Goal: Connect with others: Connect with others

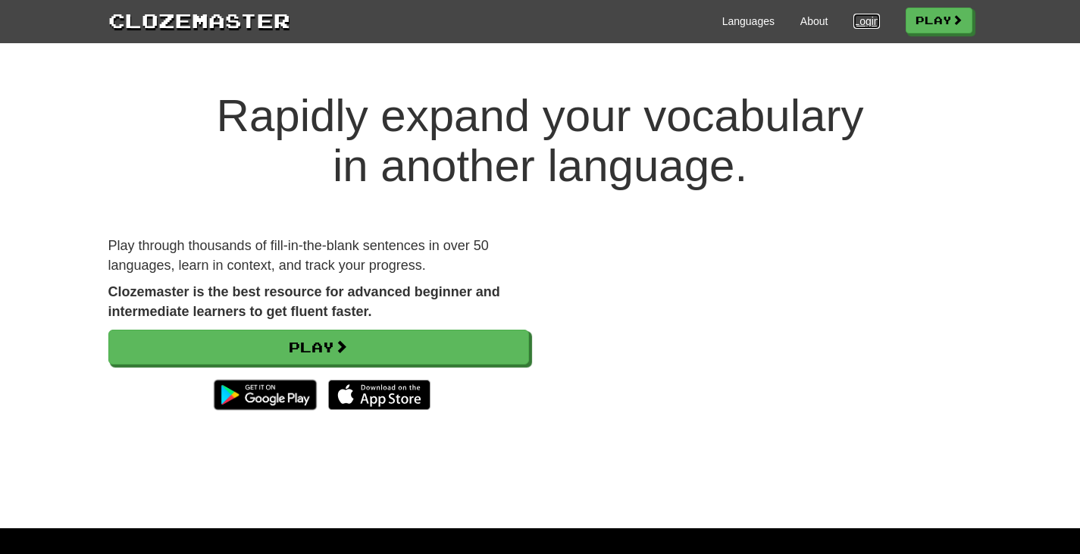
click at [861, 17] on link "Login" at bounding box center [866, 21] width 26 height 15
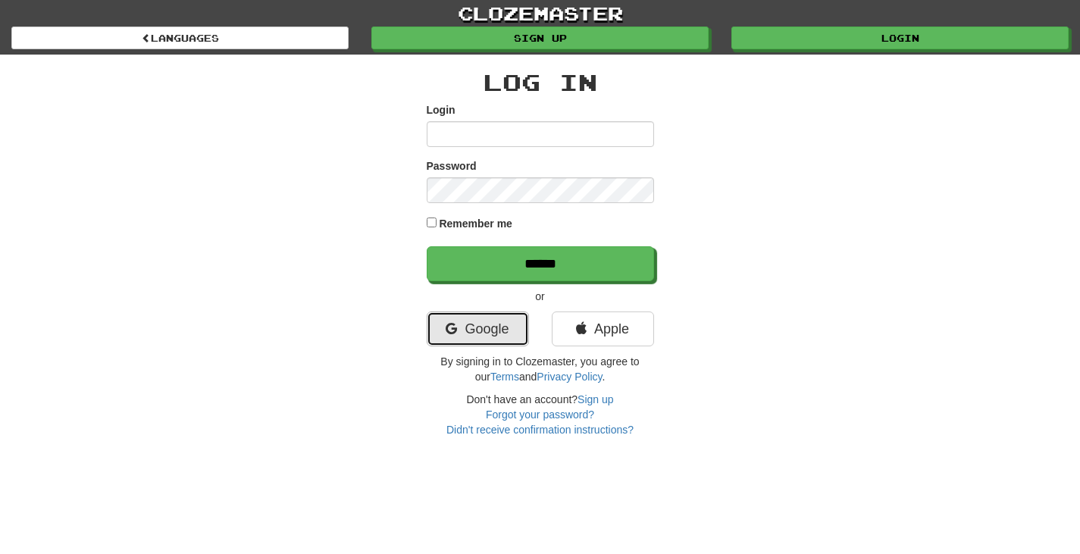
click at [475, 320] on link "Google" at bounding box center [478, 328] width 102 height 35
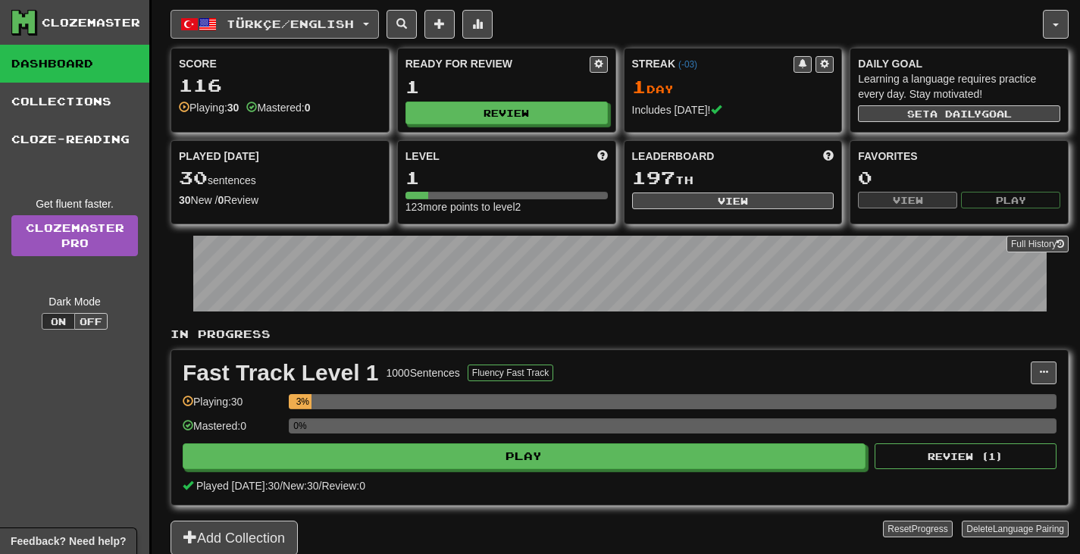
click at [354, 32] on button "Türkçe / English" at bounding box center [275, 24] width 208 height 29
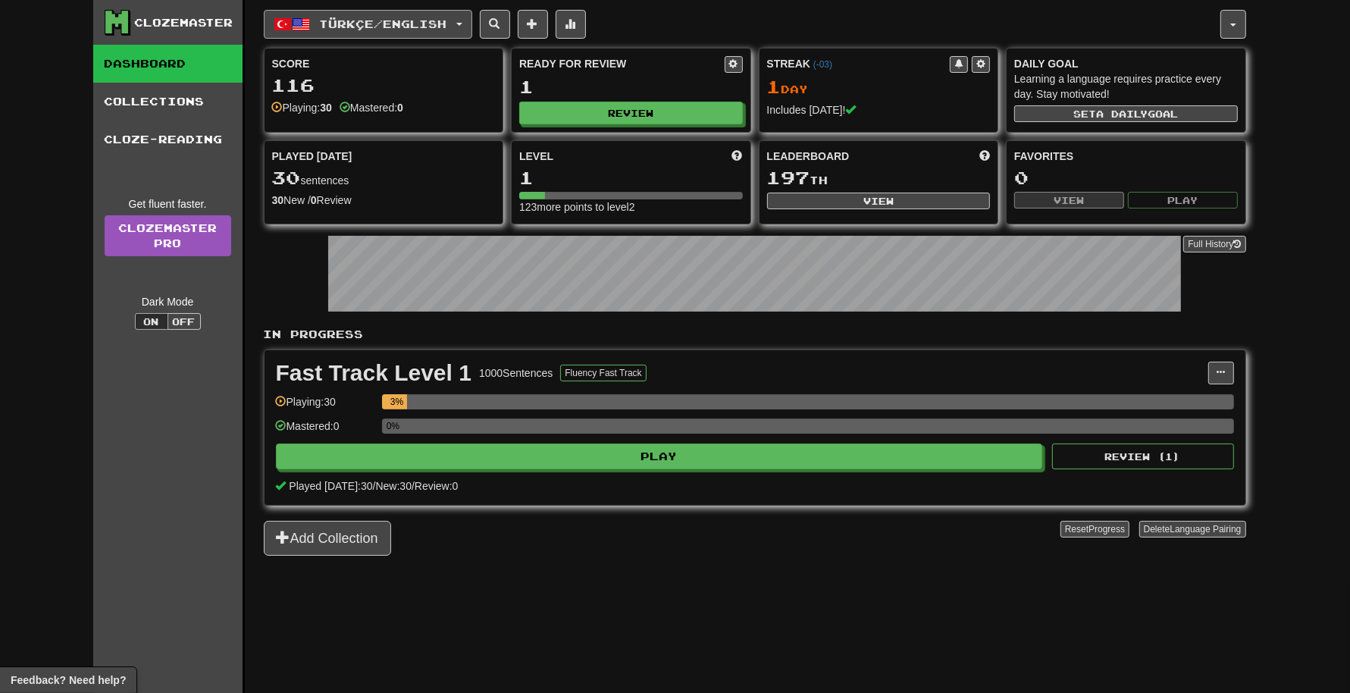
click at [454, 32] on button "Türkçe / English" at bounding box center [368, 24] width 208 height 29
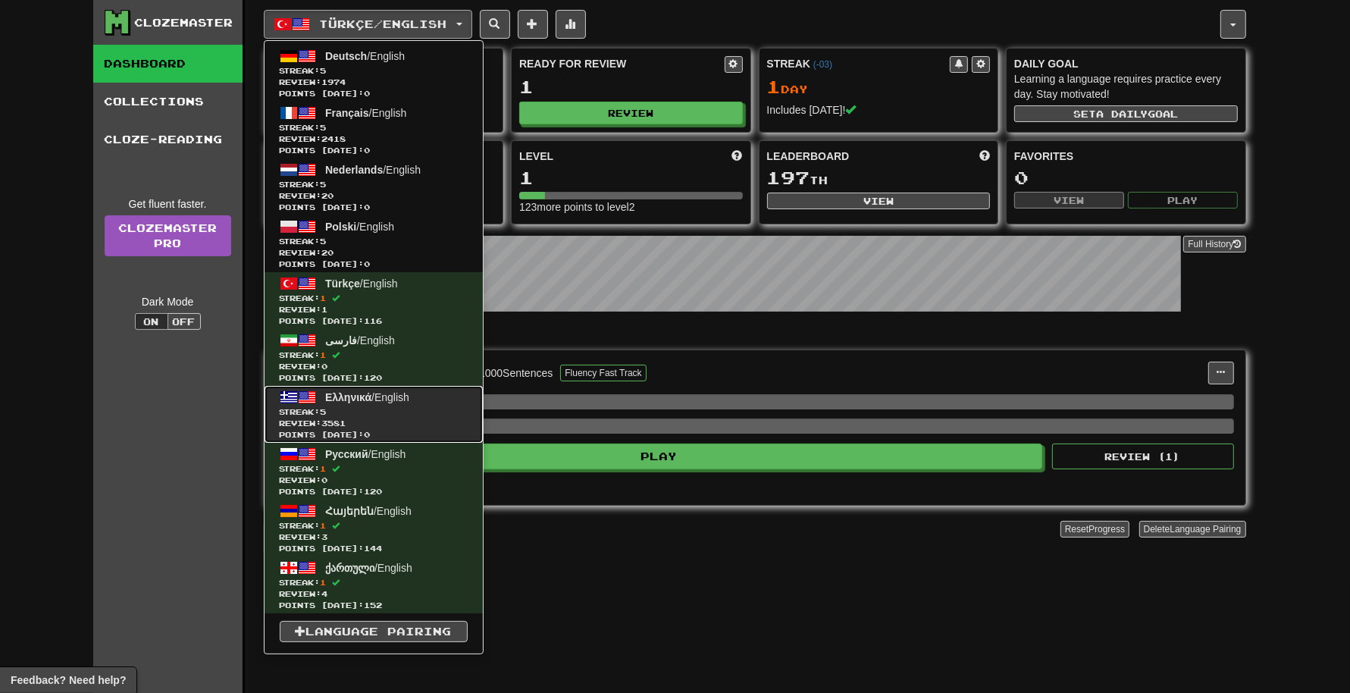
click at [363, 404] on link "Ελληνικά / English Streak: 5 Review: 3581 Points today: 0" at bounding box center [373, 414] width 218 height 57
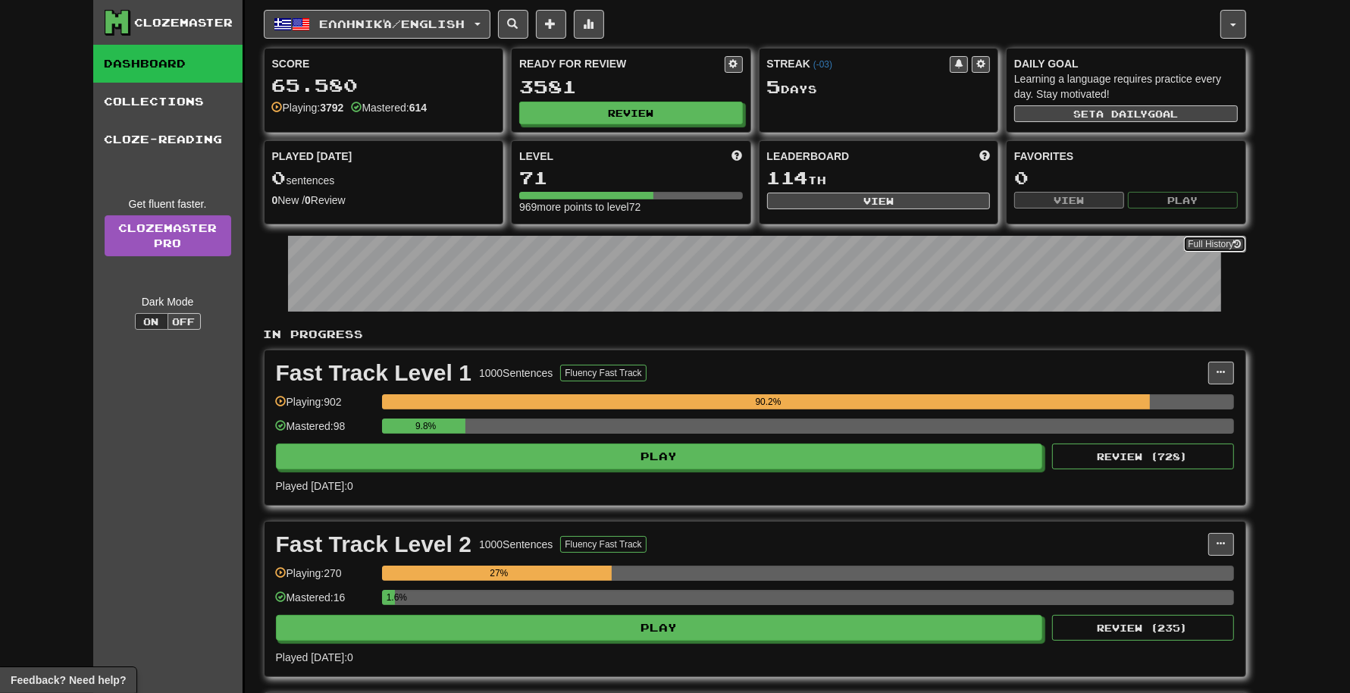
click at [1243, 240] on button "Full History" at bounding box center [1214, 244] width 62 height 17
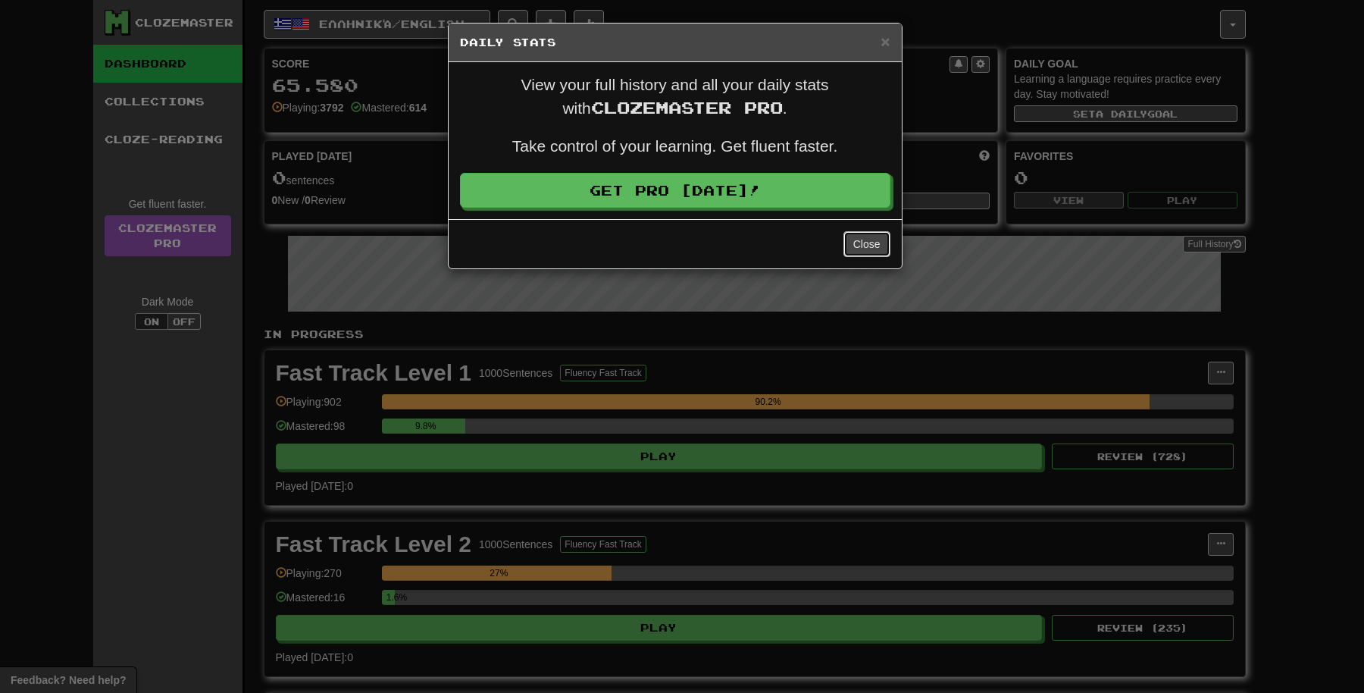
click at [875, 243] on button "Close" at bounding box center [866, 244] width 47 height 26
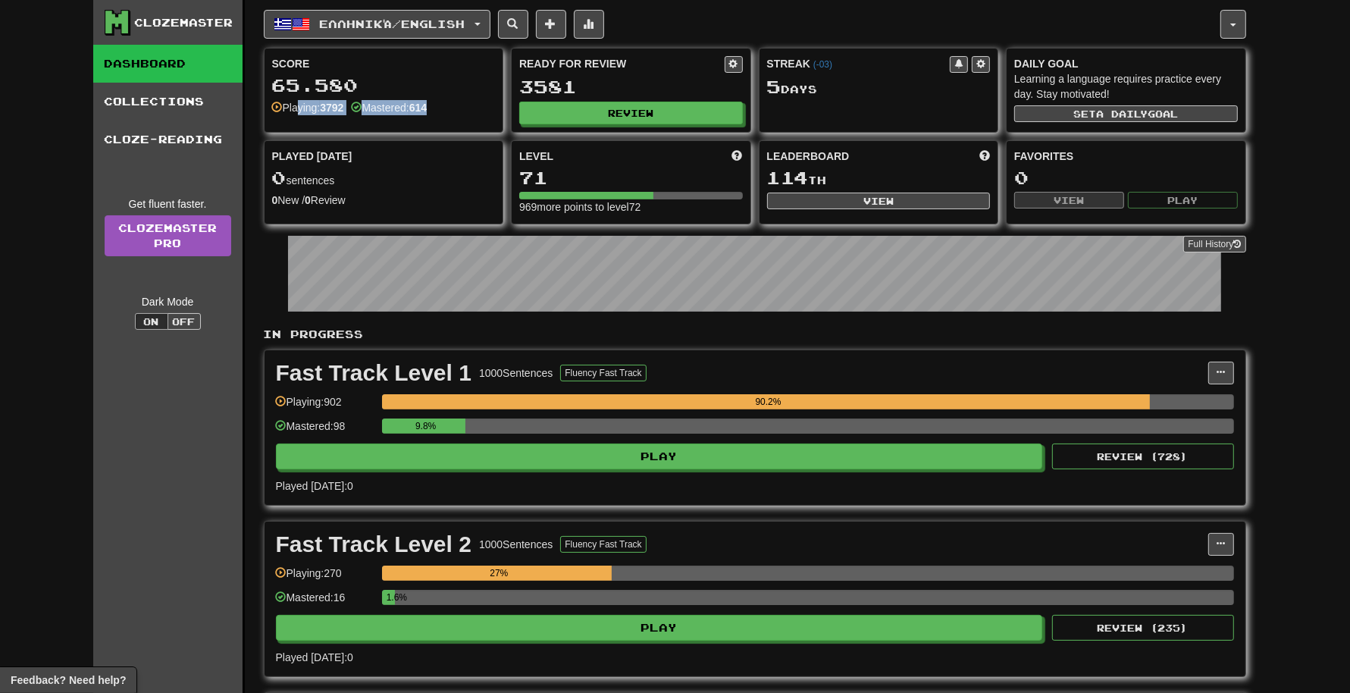
drag, startPoint x: 457, startPoint y: 111, endPoint x: 294, endPoint y: 110, distance: 162.9
click at [294, 110] on div "Playing: 3792 Mastered: 614" at bounding box center [384, 107] width 224 height 15
click at [457, 100] on div "Playing: 3792 Mastered: 614" at bounding box center [384, 107] width 224 height 15
drag, startPoint x: 345, startPoint y: 107, endPoint x: 333, endPoint y: 107, distance: 11.4
click at [333, 107] on strong "3792" at bounding box center [331, 108] width 23 height 12
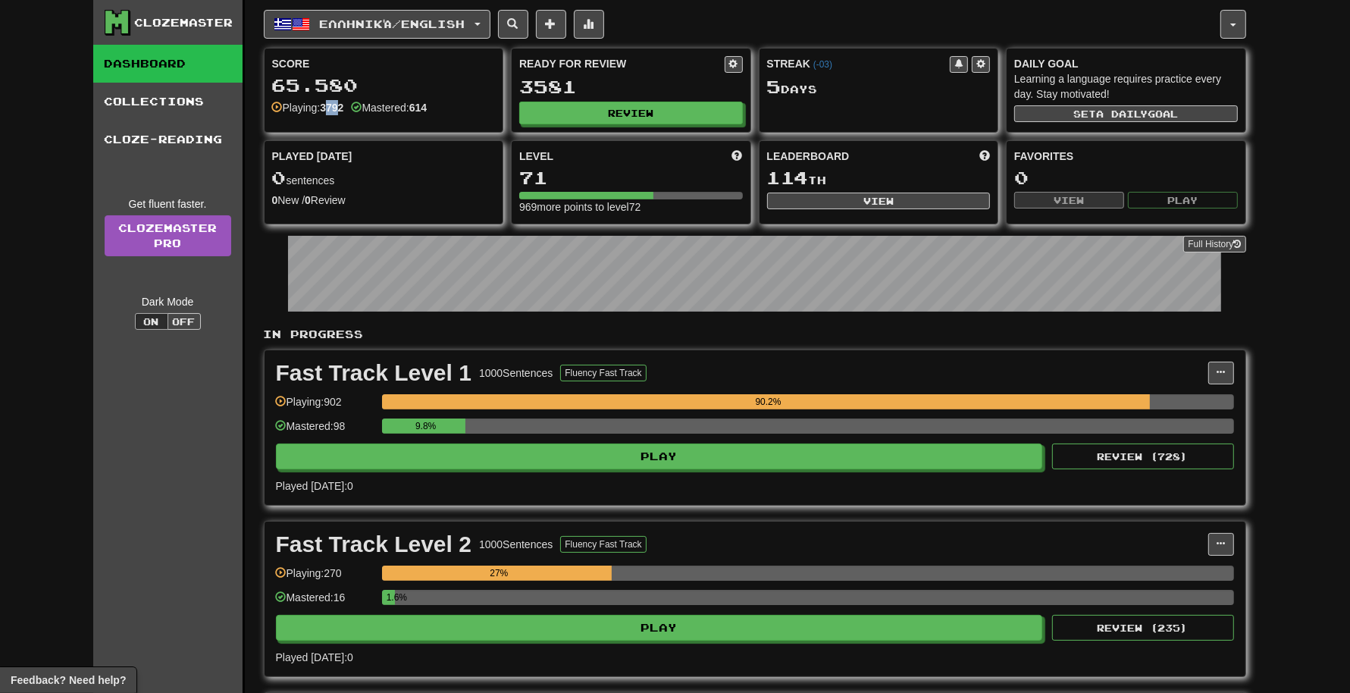
click at [330, 110] on strong "3792" at bounding box center [331, 108] width 23 height 12
click at [329, 110] on strong "3792" at bounding box center [331, 108] width 23 height 12
drag, startPoint x: 327, startPoint y: 108, endPoint x: 347, endPoint y: 110, distance: 20.5
click at [343, 110] on strong "3792" at bounding box center [331, 108] width 23 height 12
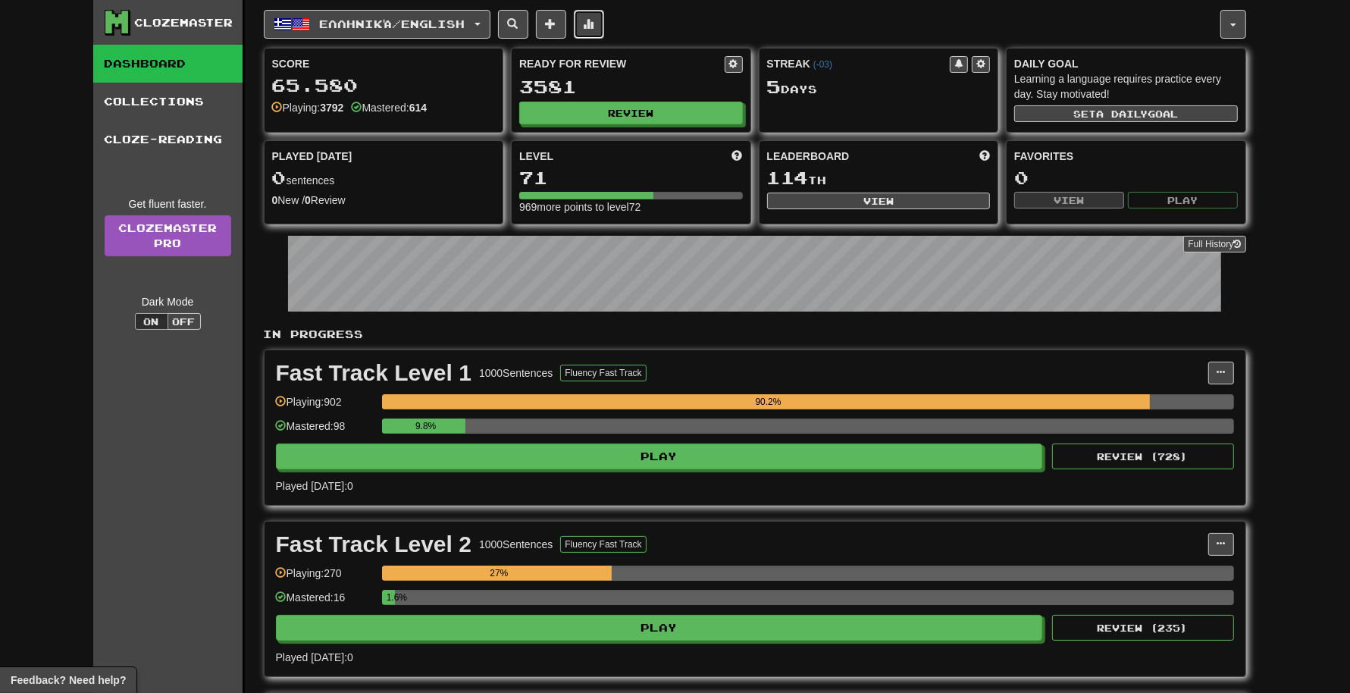
click at [592, 23] on button at bounding box center [589, 24] width 30 height 29
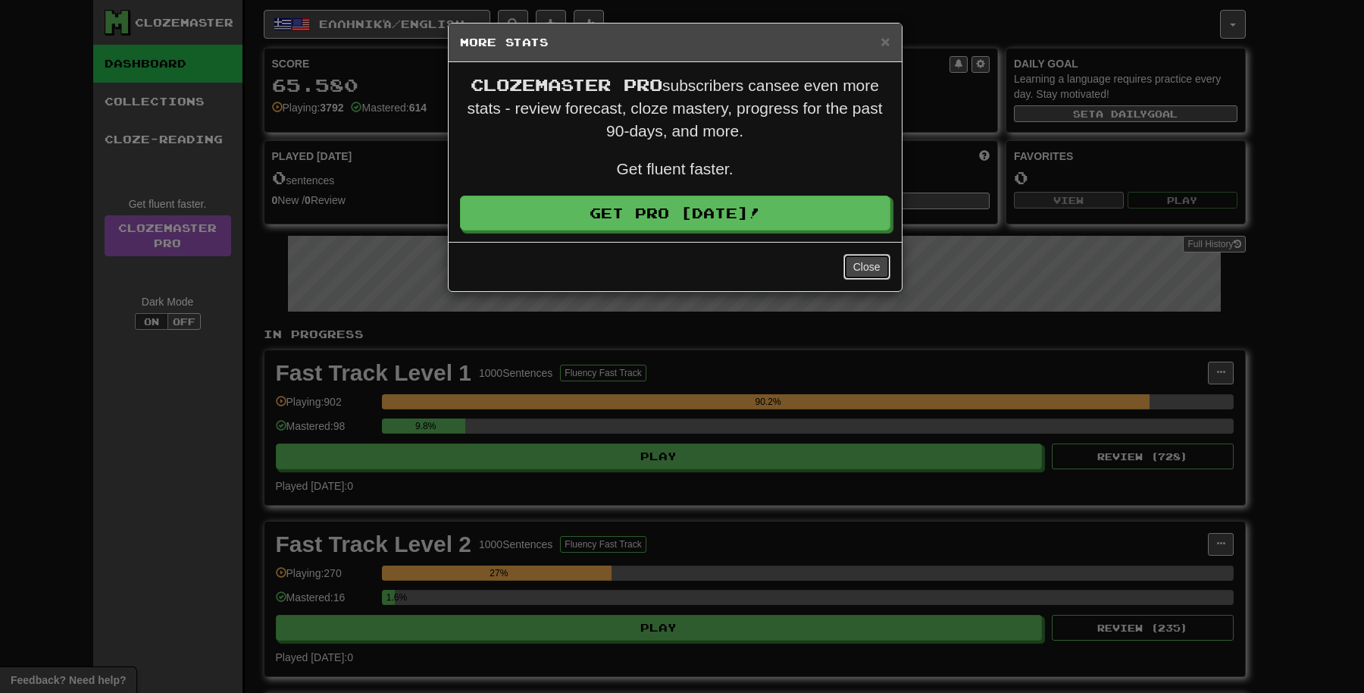
click at [850, 264] on button "Close" at bounding box center [866, 267] width 47 height 26
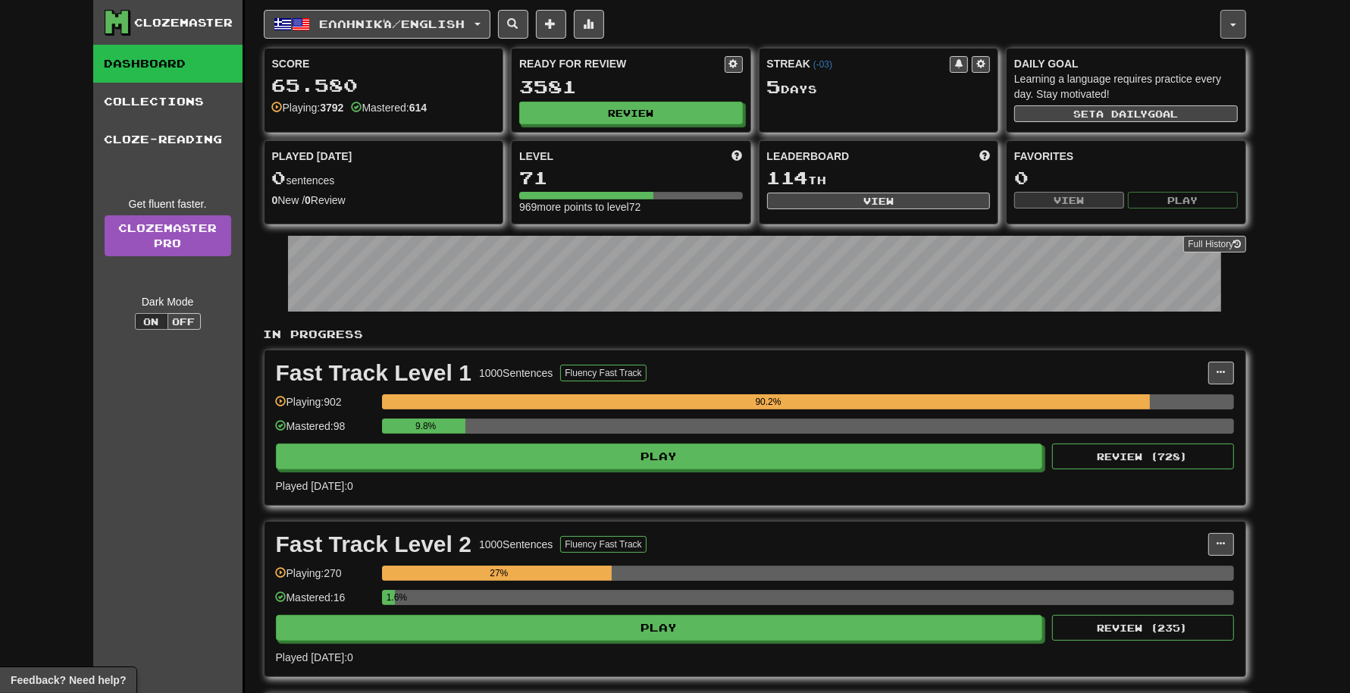
click at [1228, 23] on button "button" at bounding box center [1233, 24] width 26 height 29
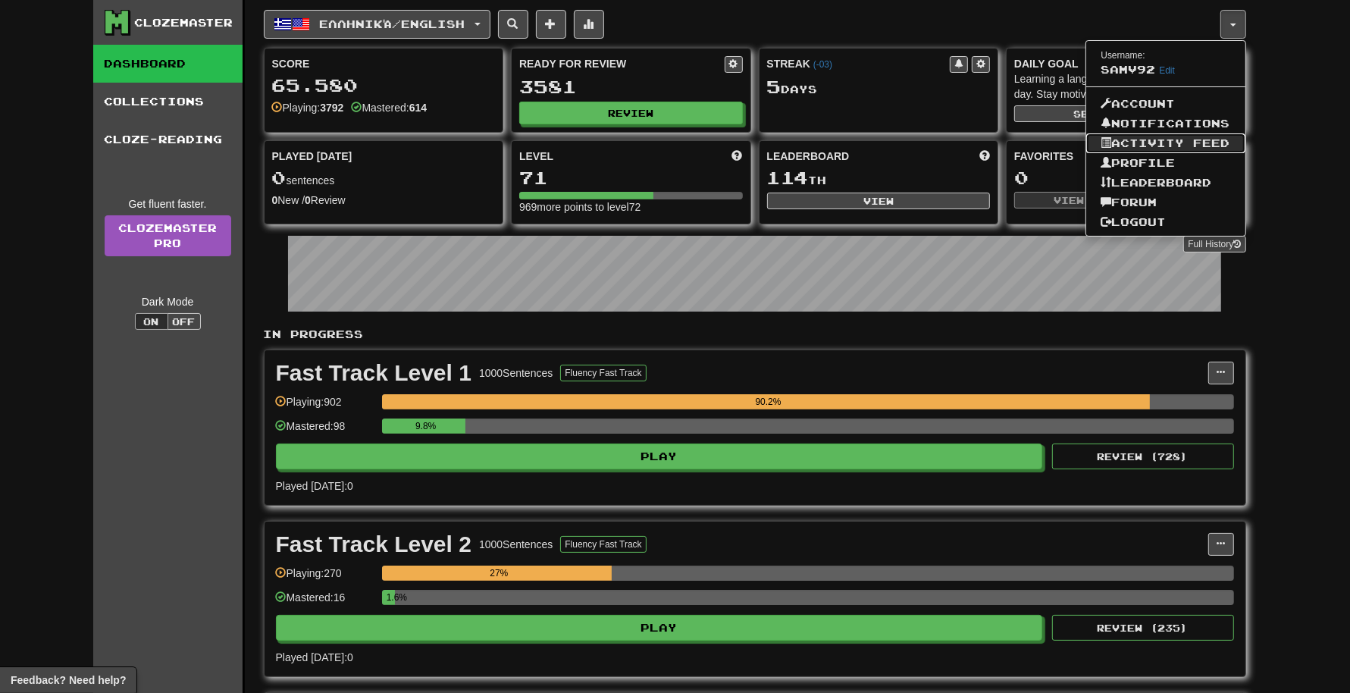
click at [1216, 138] on link "Activity Feed" at bounding box center [1165, 143] width 159 height 20
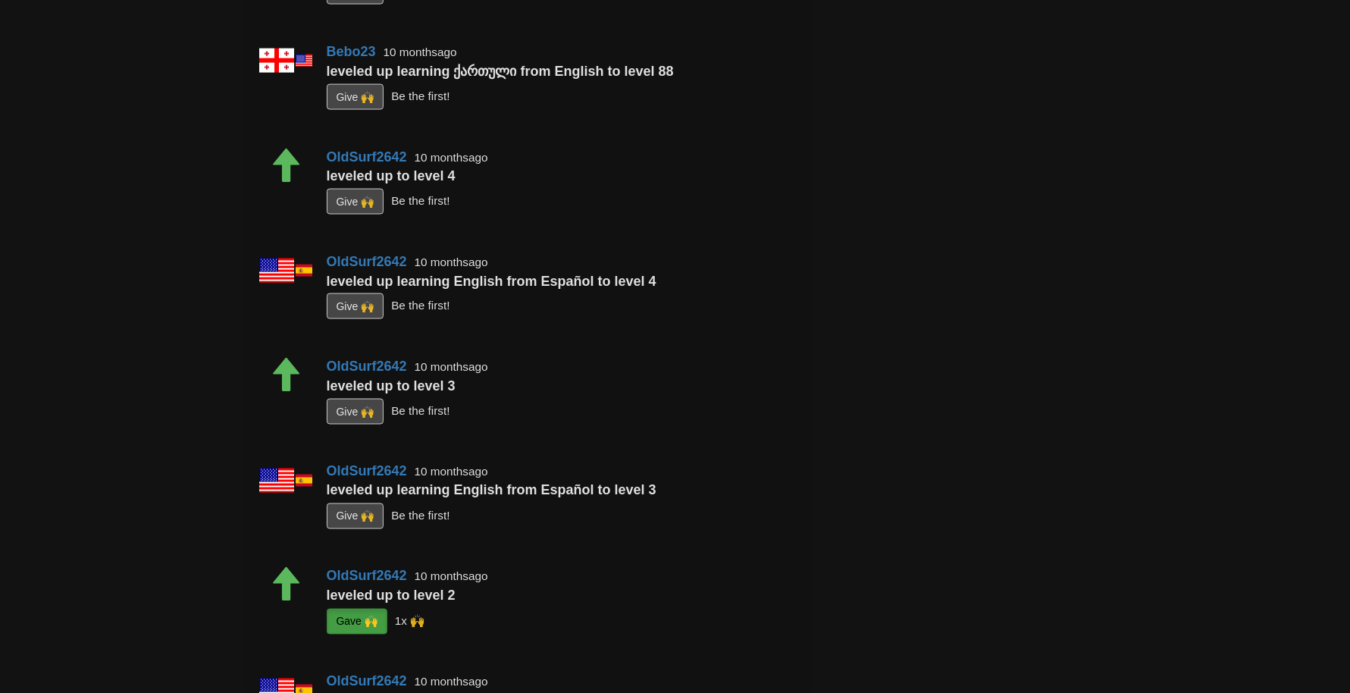
scroll to position [2070, 0]
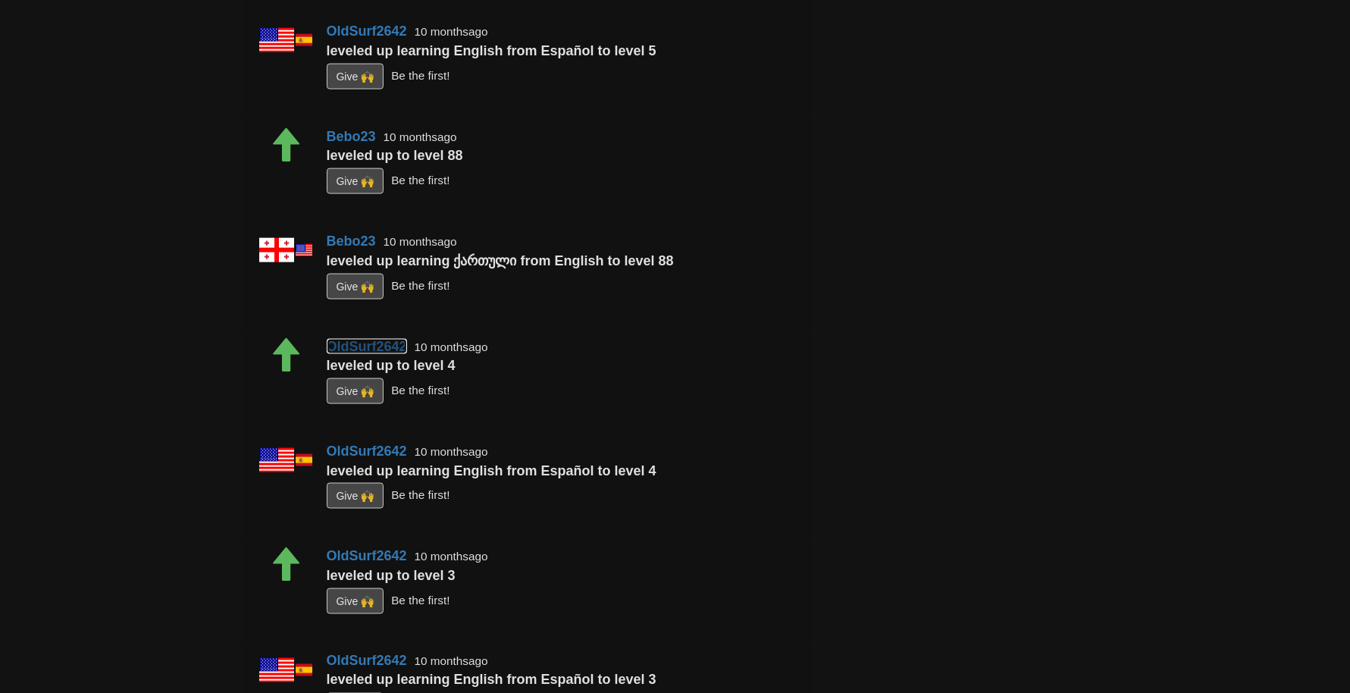
click at [397, 341] on link "OldSurf2642" at bounding box center [367, 346] width 80 height 15
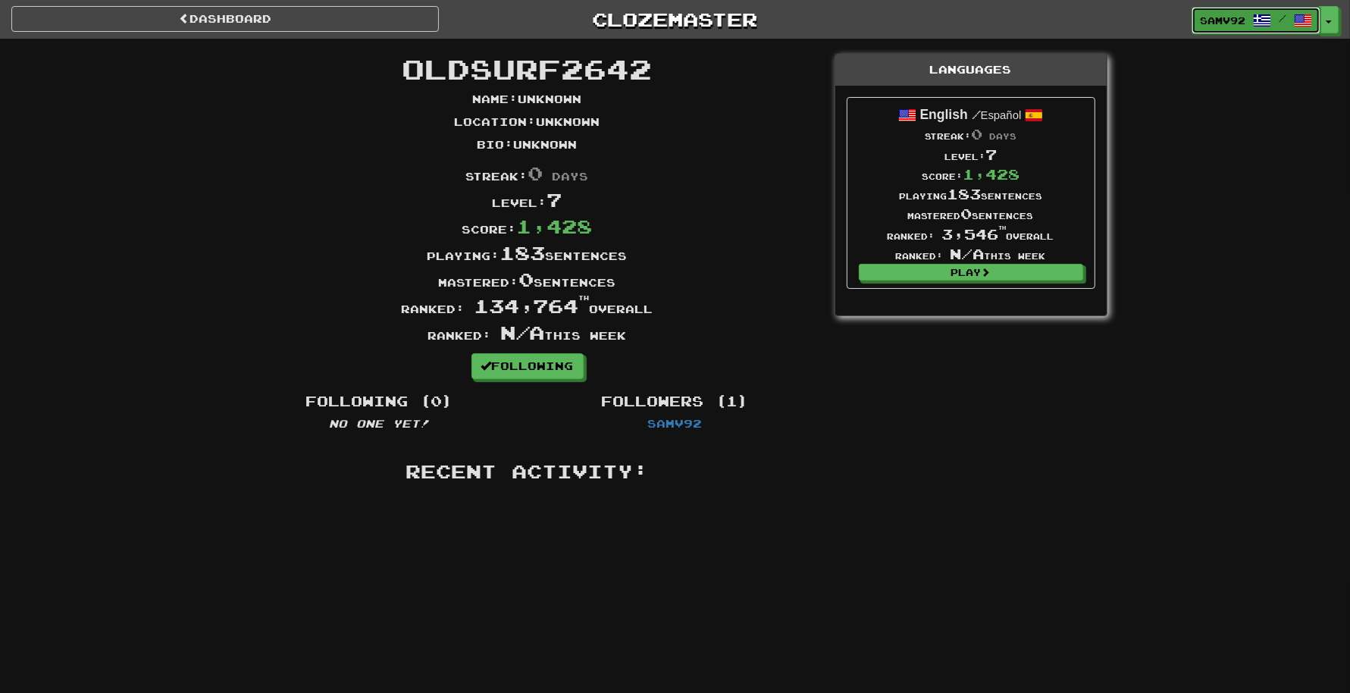
click at [1311, 29] on link "samv92 /" at bounding box center [1255, 20] width 129 height 27
